Goal: Transaction & Acquisition: Purchase product/service

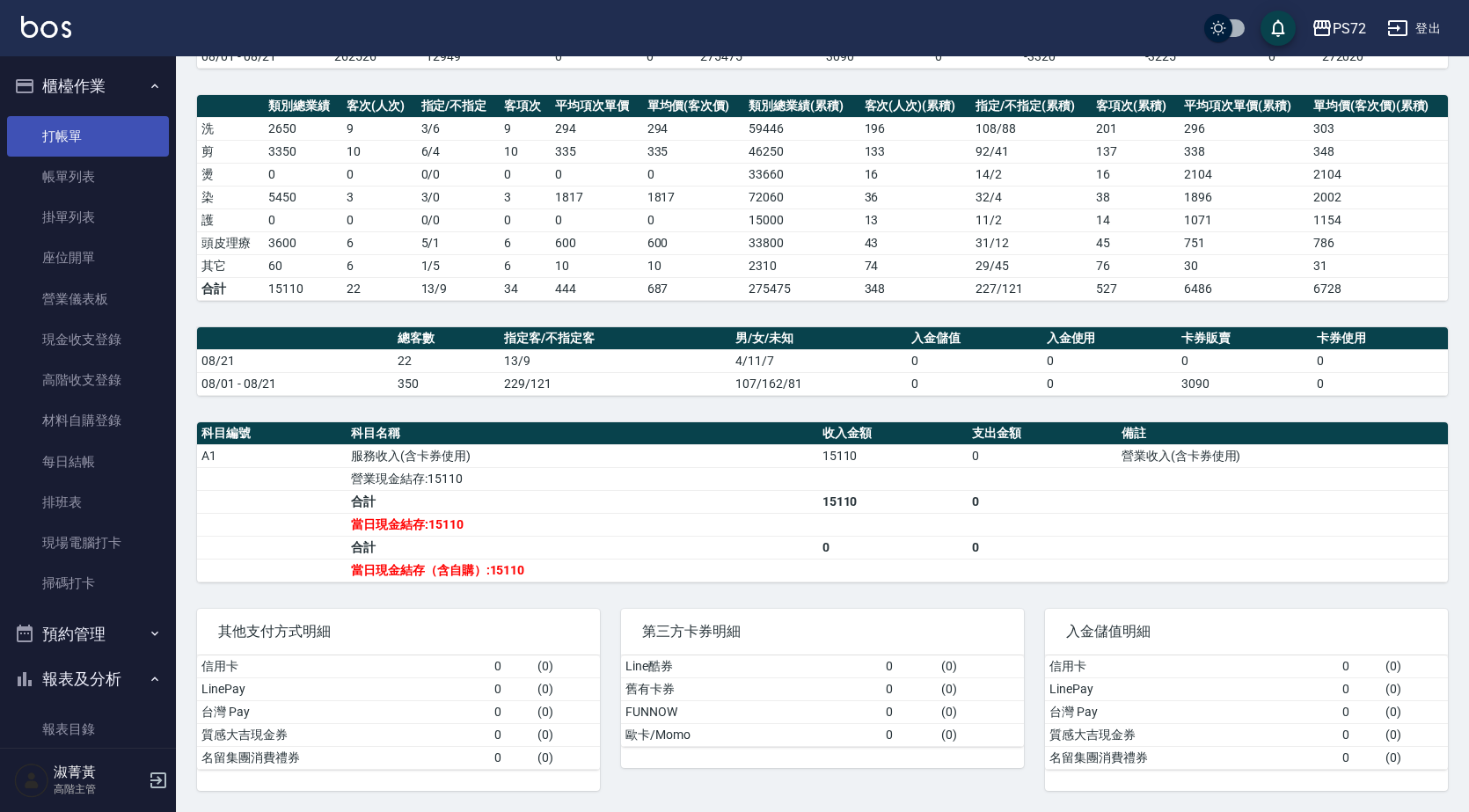
click at [70, 144] on link "打帳單" at bounding box center [88, 137] width 162 height 41
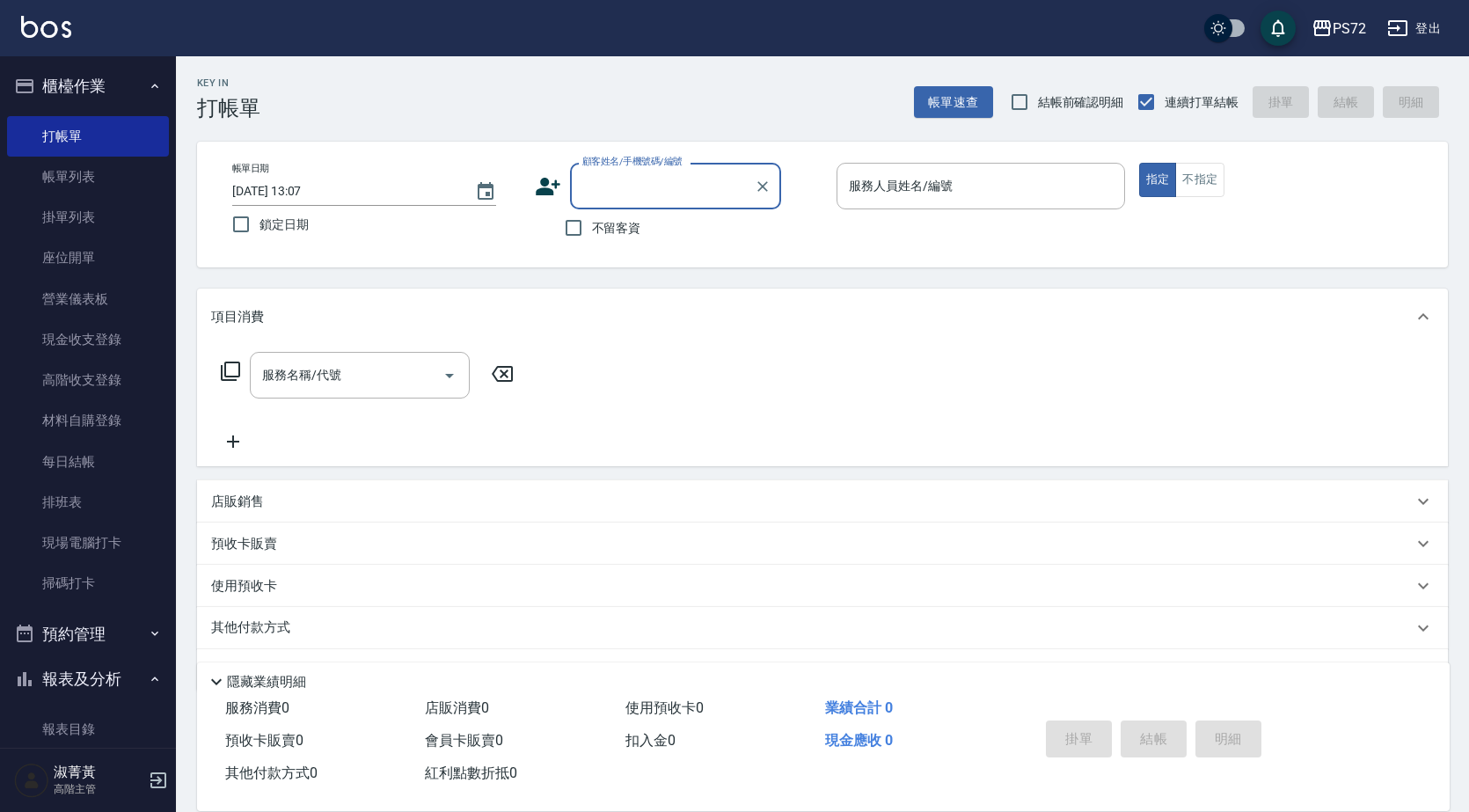
click at [649, 193] on input "顧客姓名/手機號碼/編號" at bounding box center [662, 186] width 169 height 31
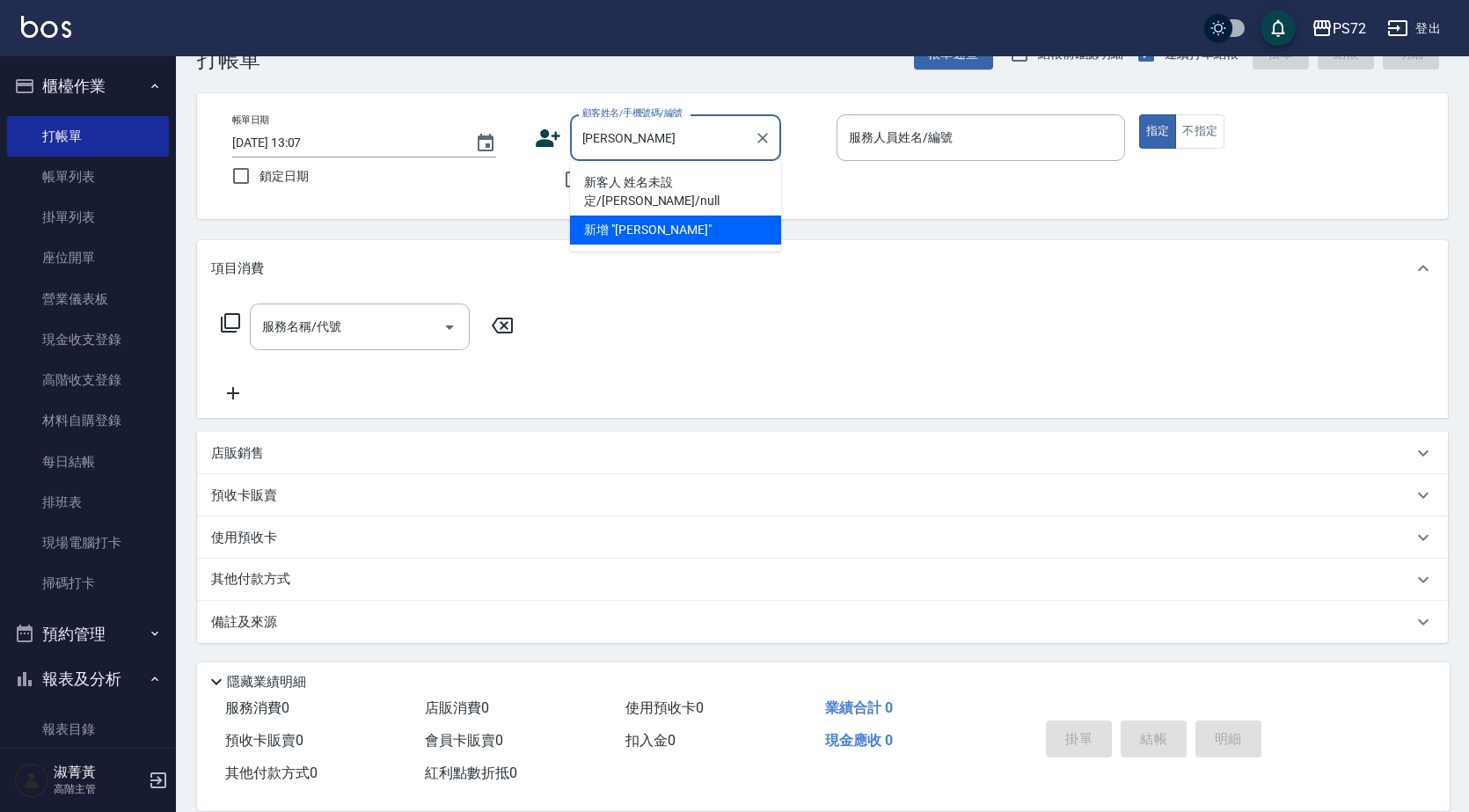
click at [751, 184] on li "新客人 姓名未設定/[PERSON_NAME]/null" at bounding box center [675, 192] width 211 height 48
type input "新客人 姓名未設定/[PERSON_NAME]/null"
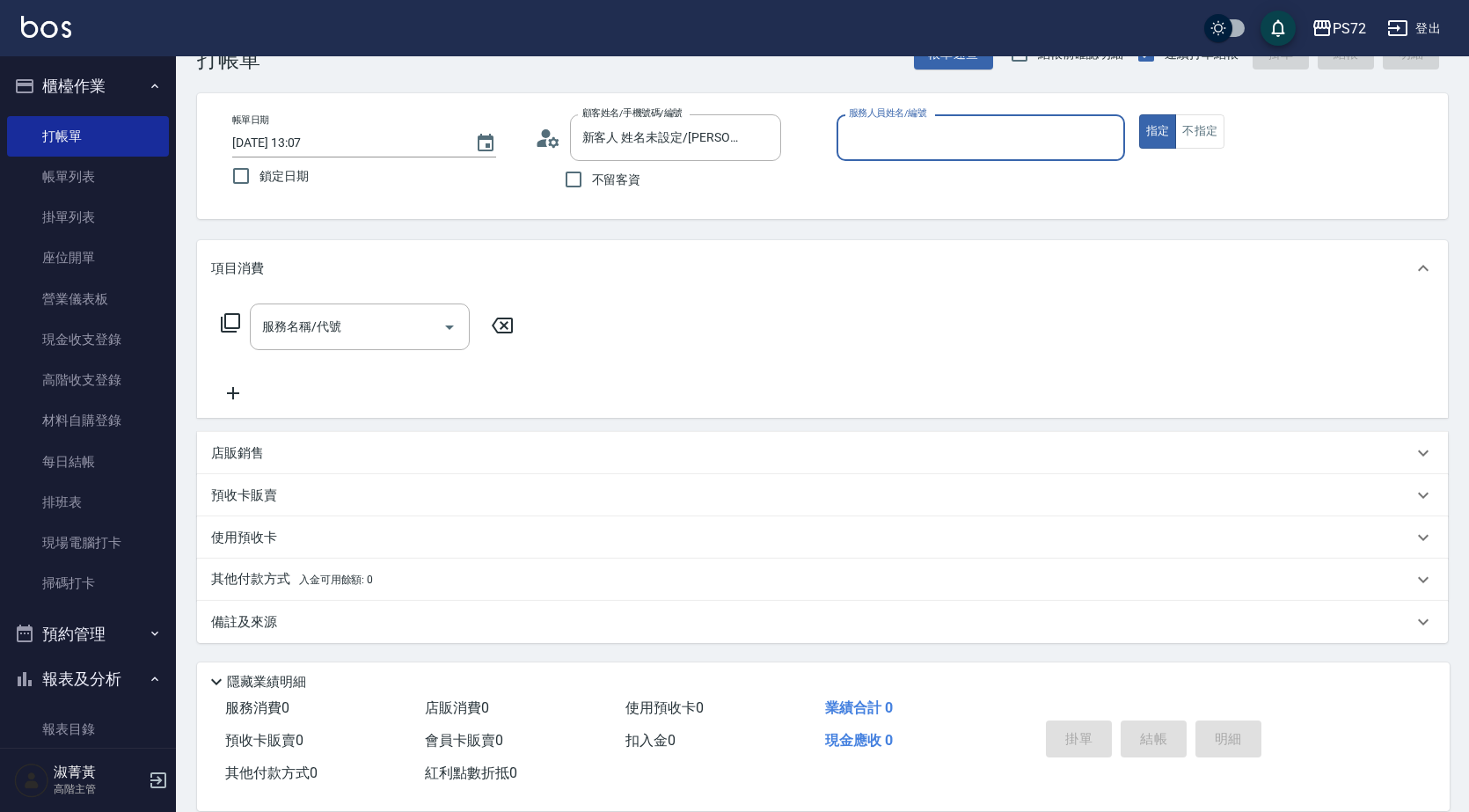
click at [919, 139] on input "服務人員姓名/編號" at bounding box center [981, 137] width 273 height 31
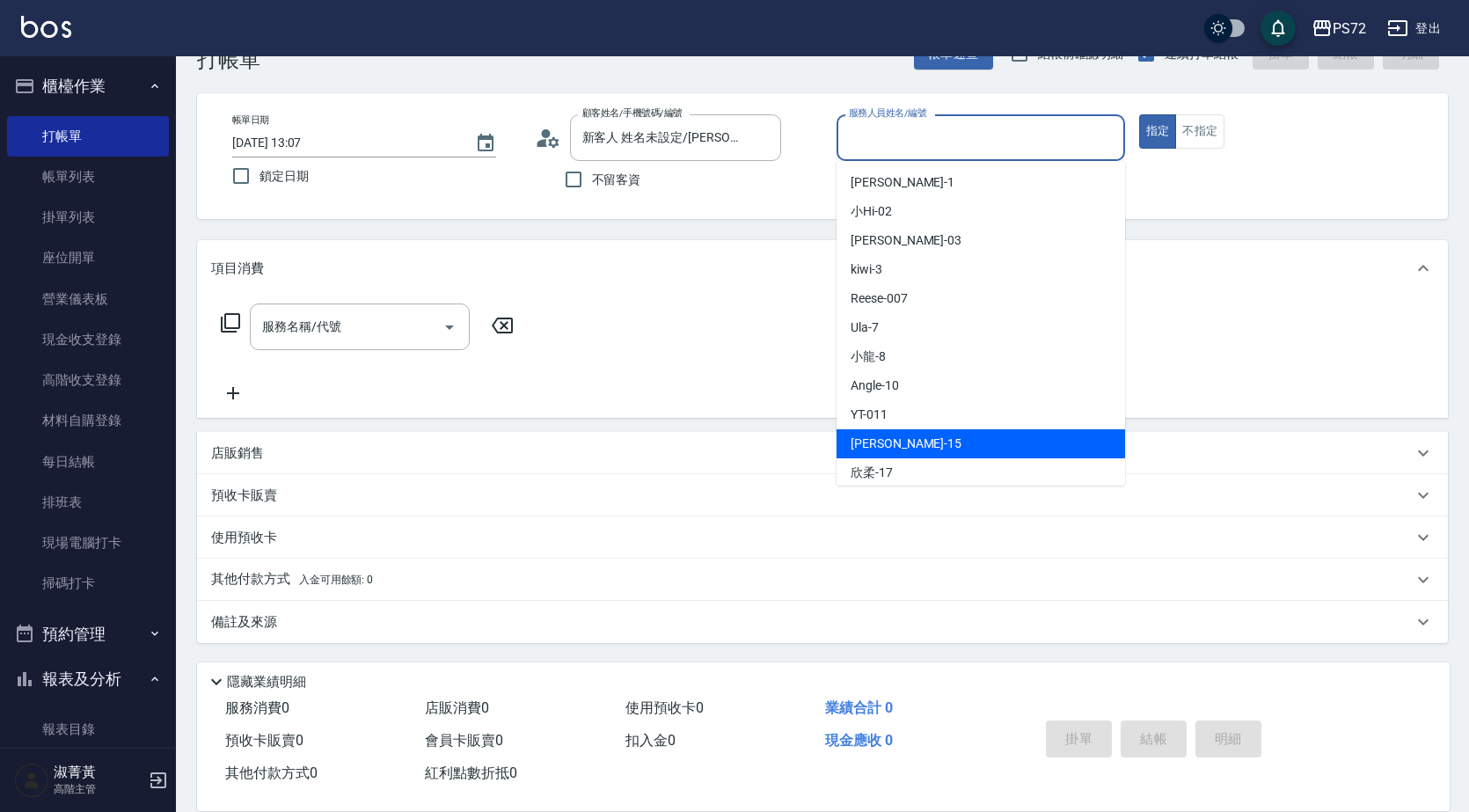
scroll to position [88, 0]
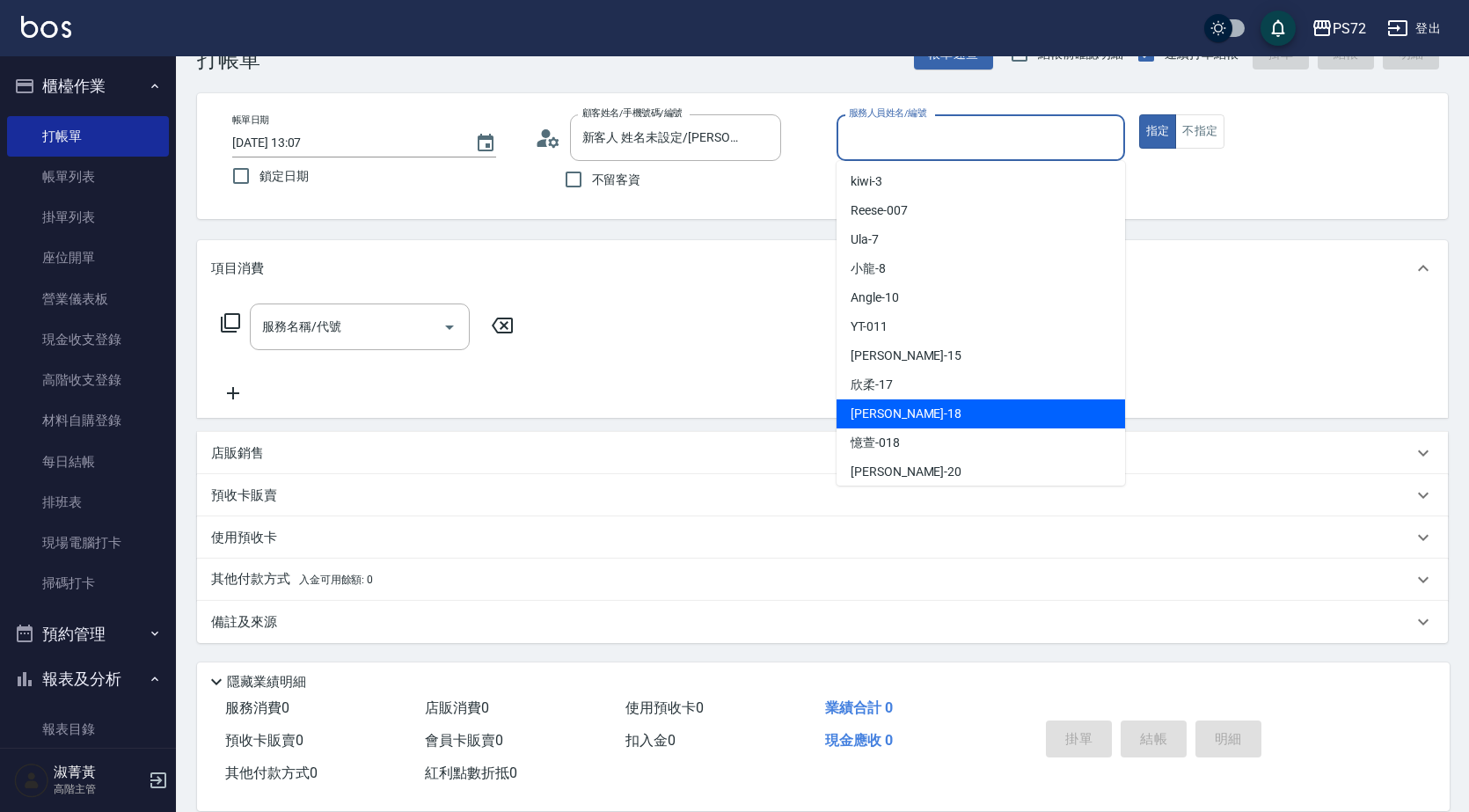
click at [919, 416] on div "[PERSON_NAME] -18" at bounding box center [981, 414] width 289 height 29
type input "[PERSON_NAME]-18"
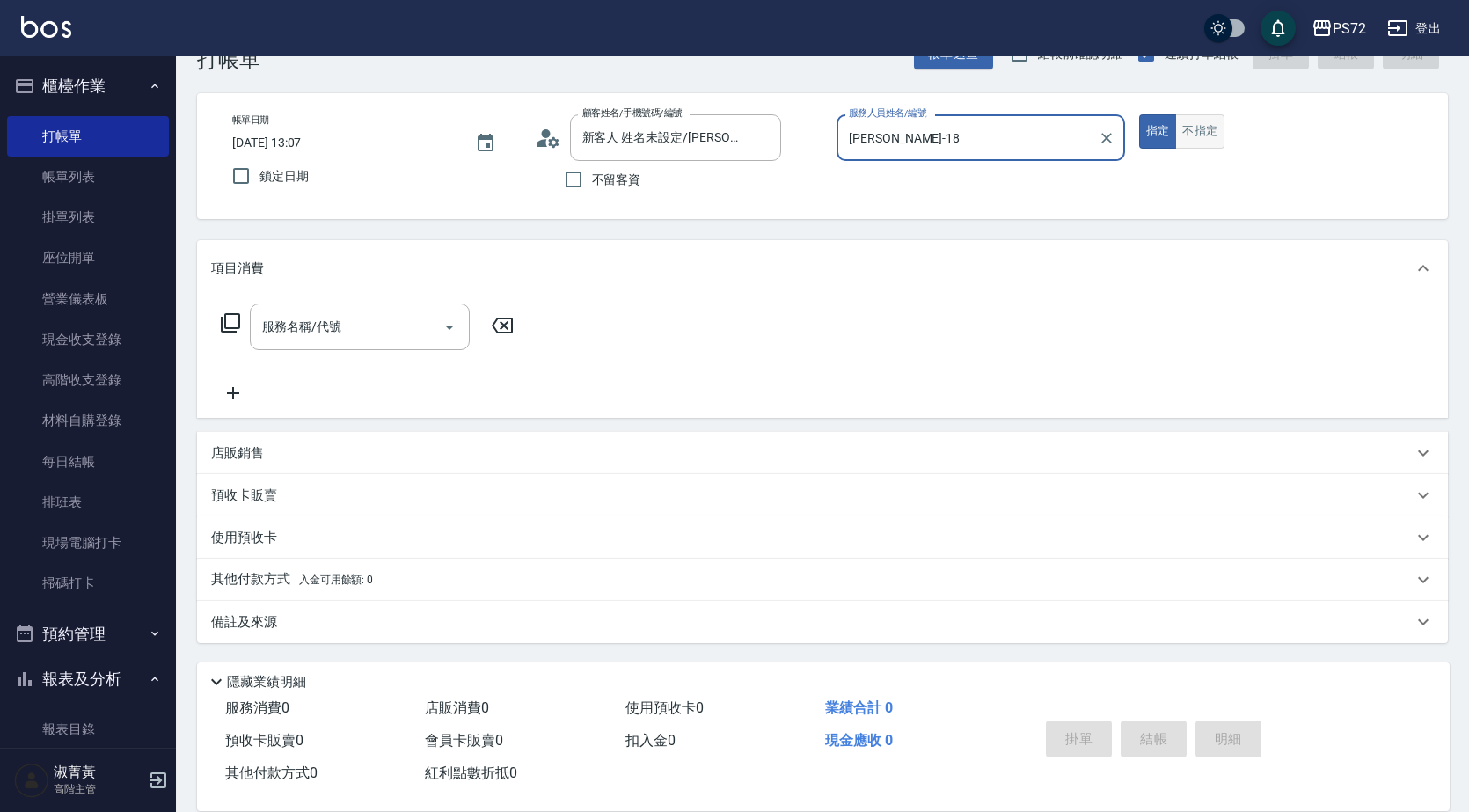
click at [1210, 130] on button "不指定" at bounding box center [1200, 131] width 49 height 34
click at [329, 329] on input "服務名稱/代號" at bounding box center [347, 327] width 178 height 31
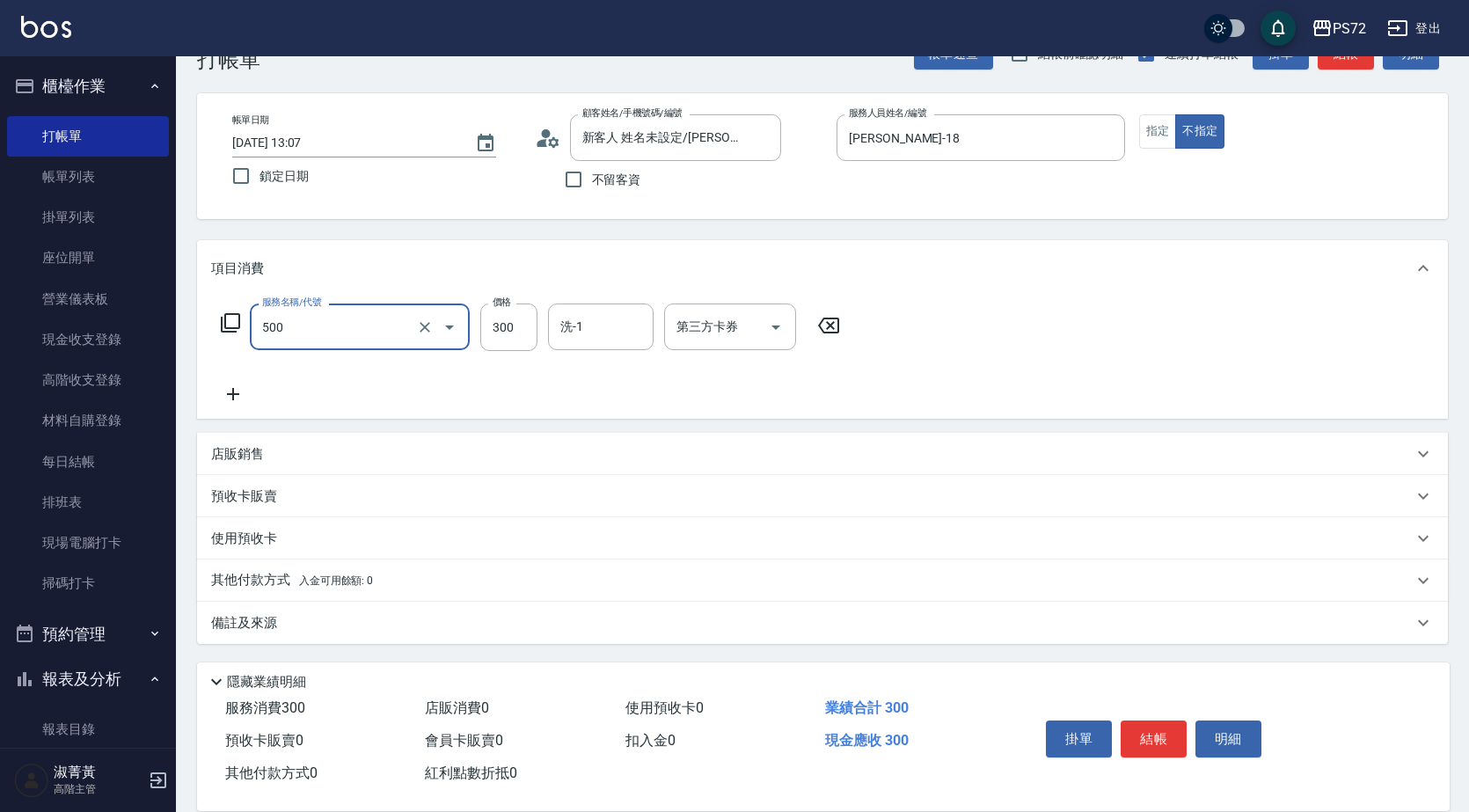
type input "洗髮(A級)(500)"
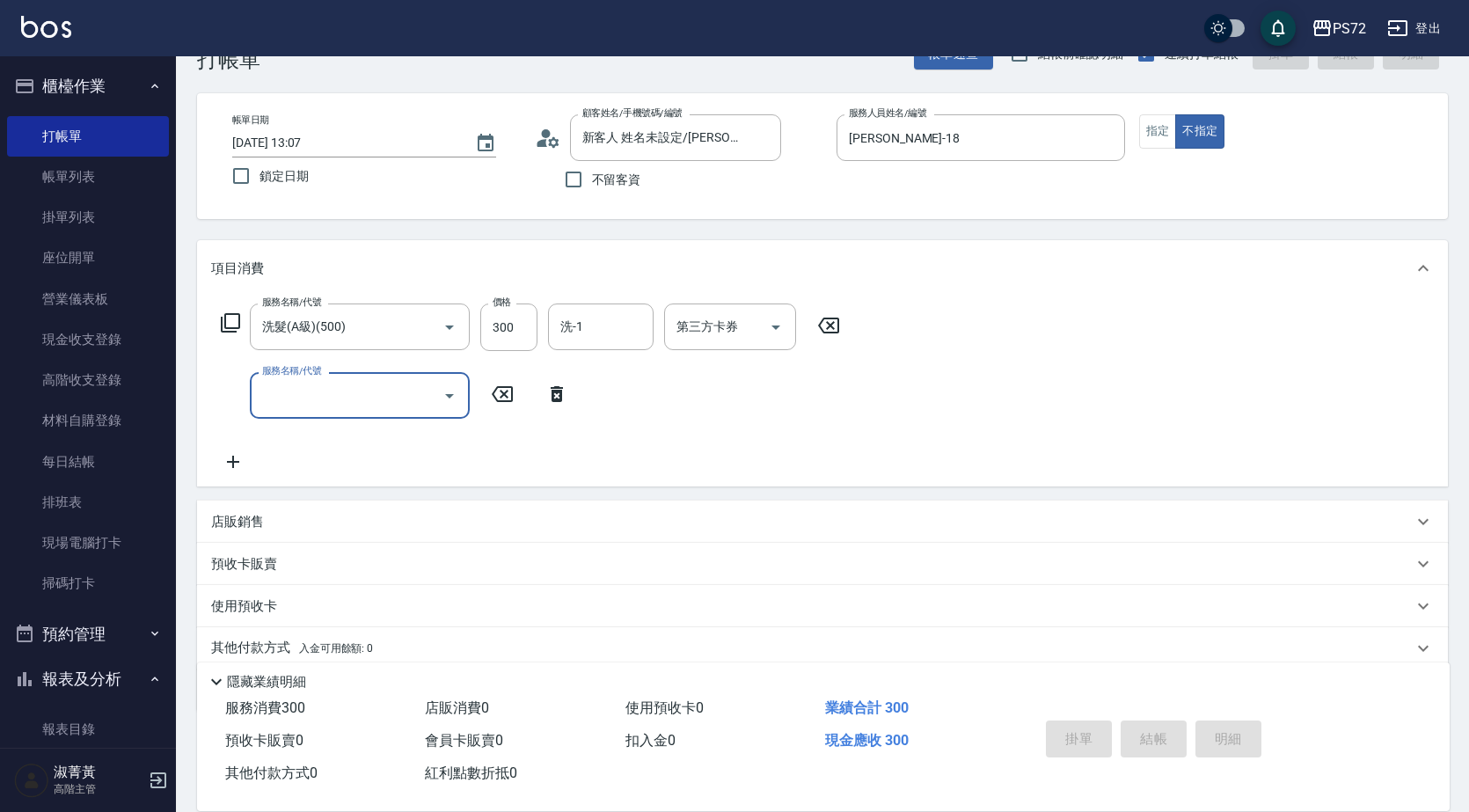
type input "[DATE] 13:08"
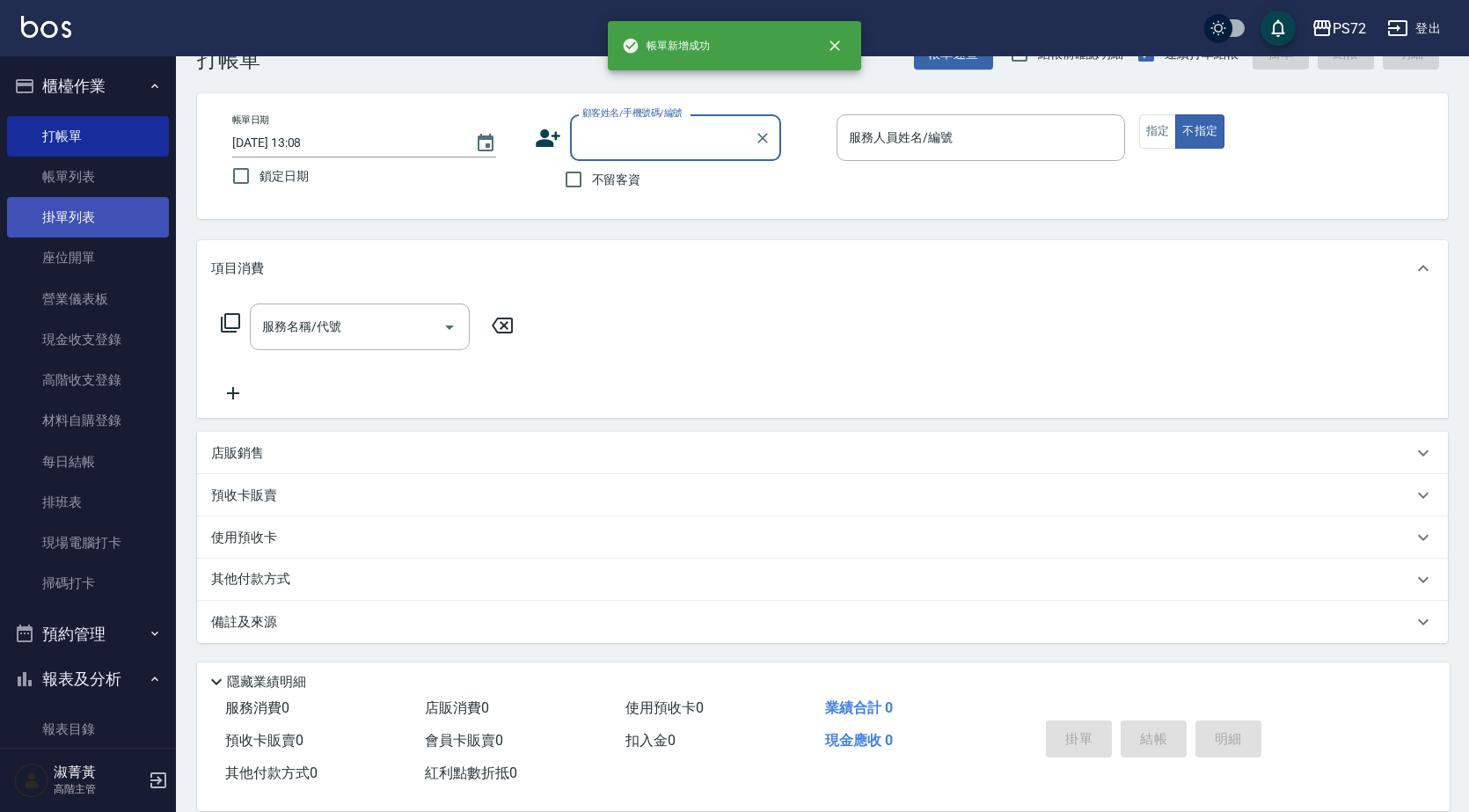
scroll to position [0, 0]
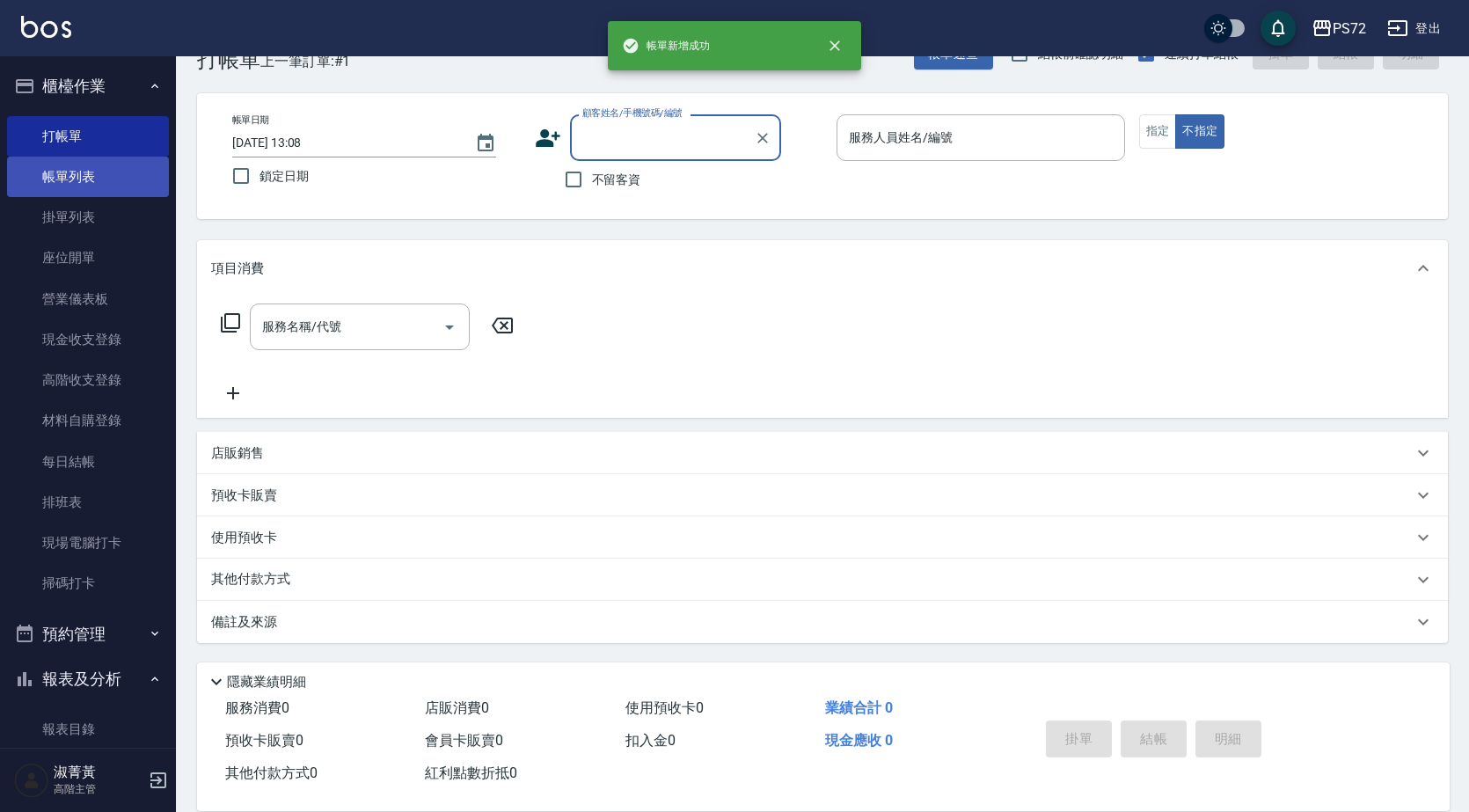
click at [111, 188] on link "帳單列表" at bounding box center [88, 177] width 162 height 41
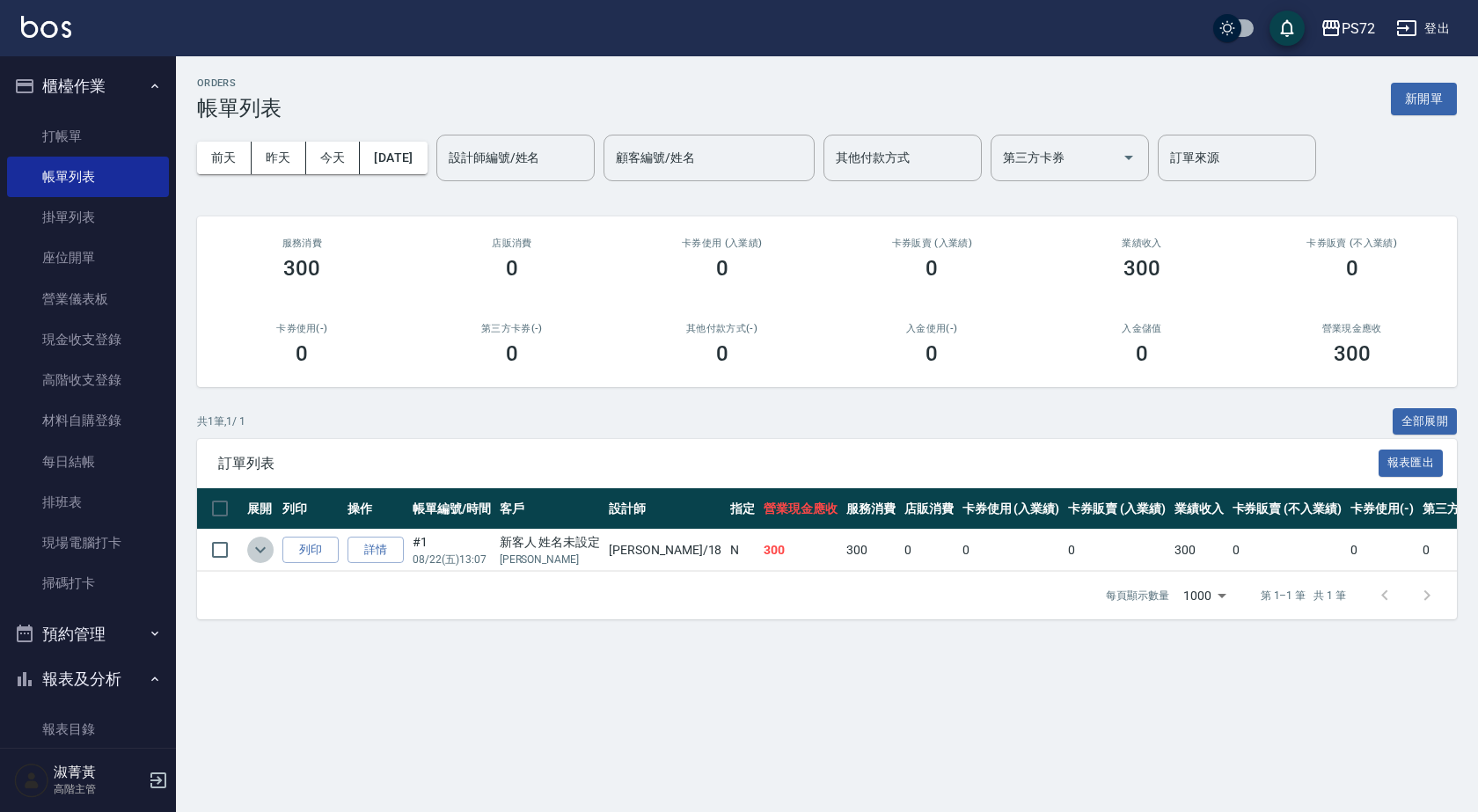
click at [260, 550] on icon "expand row" at bounding box center [261, 550] width 21 height 21
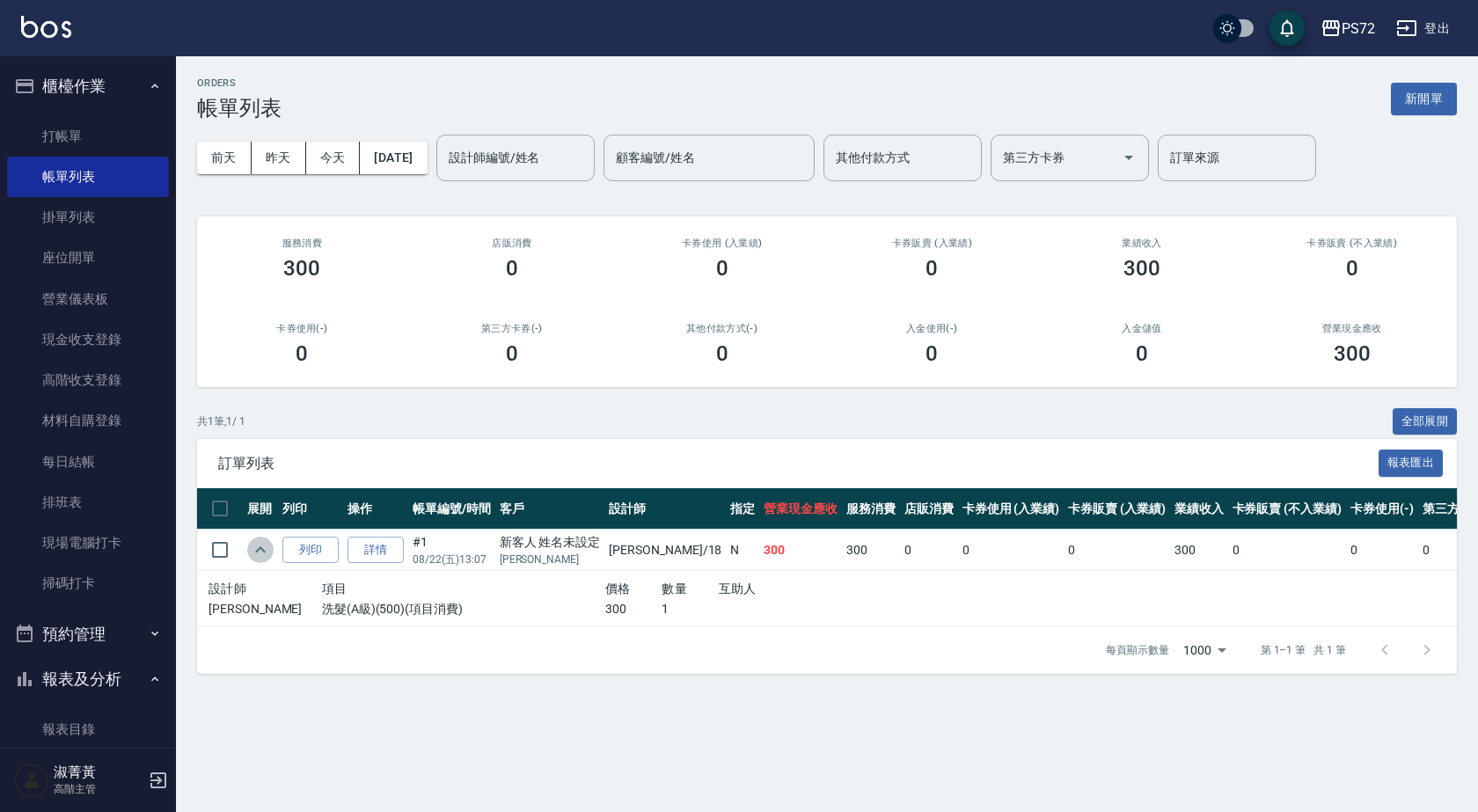
click at [261, 548] on icon "expand row" at bounding box center [261, 549] width 11 height 6
